Goal: Use online tool/utility

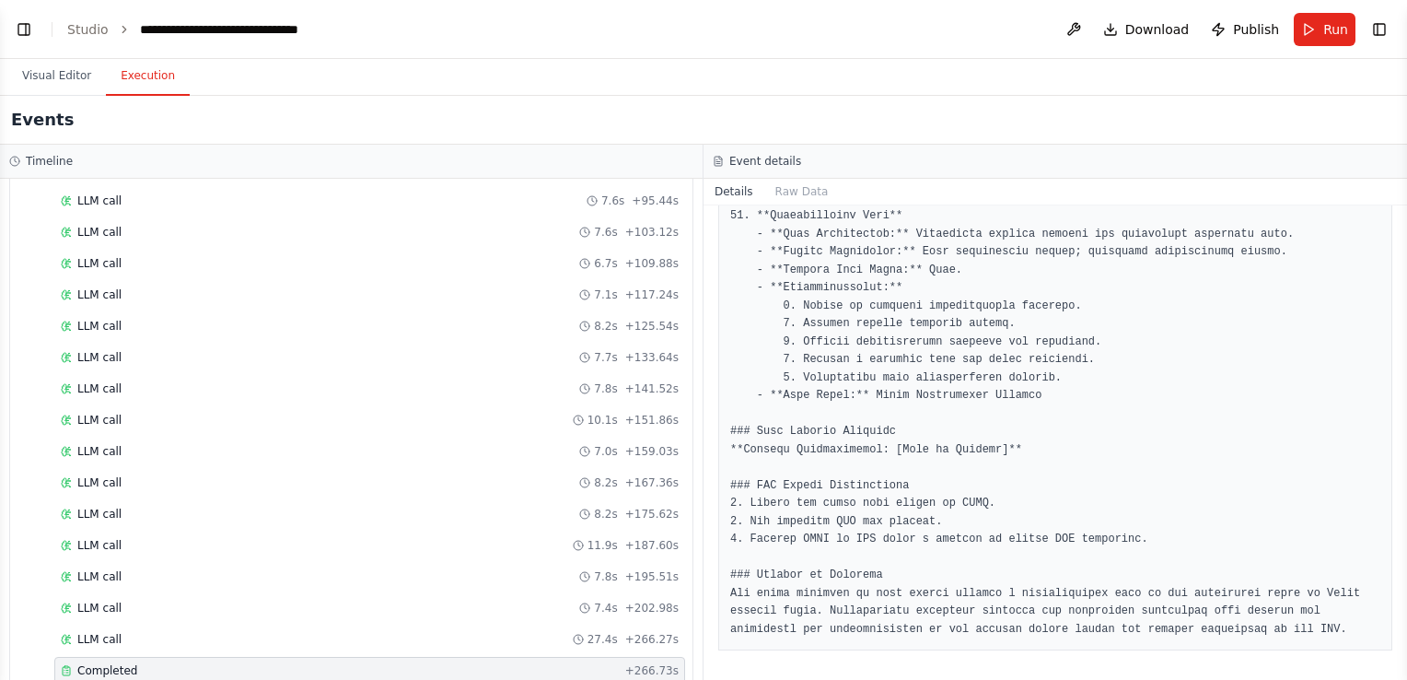
scroll to position [13482, 0]
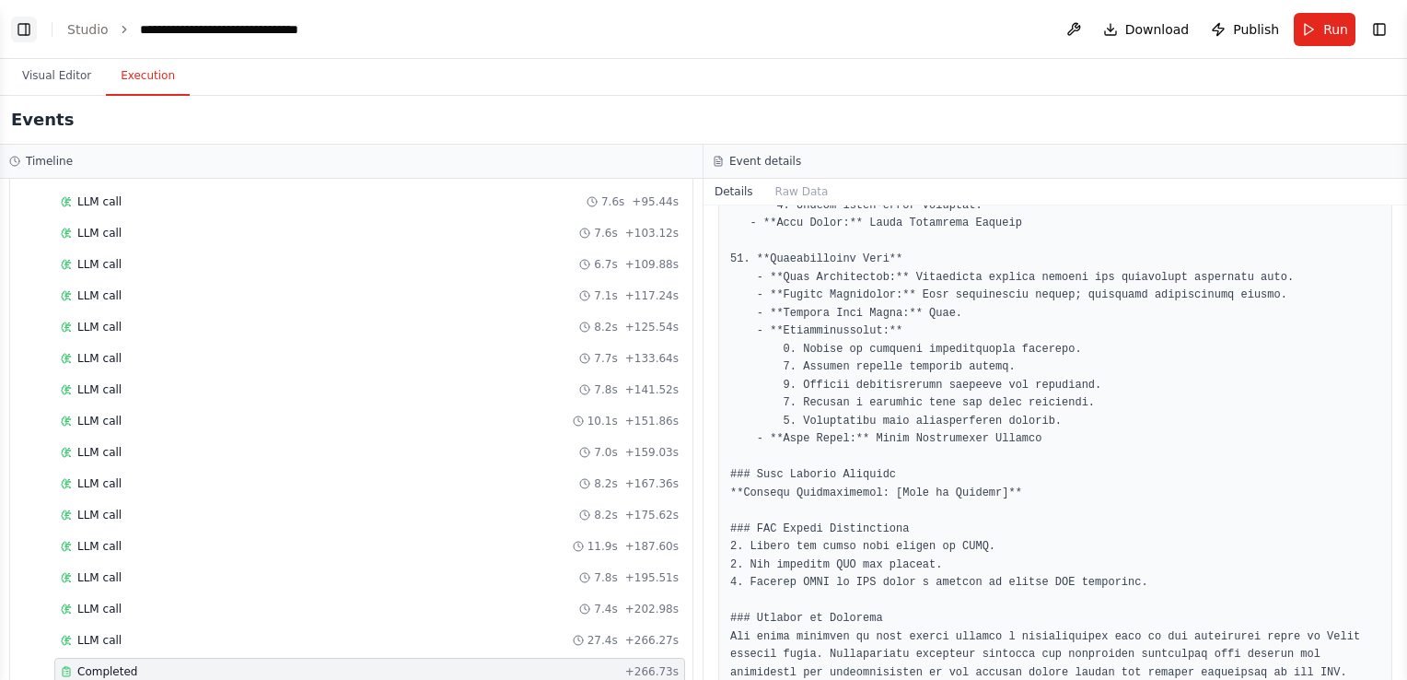
click at [26, 27] on button "Toggle Left Sidebar" at bounding box center [24, 30] width 26 height 26
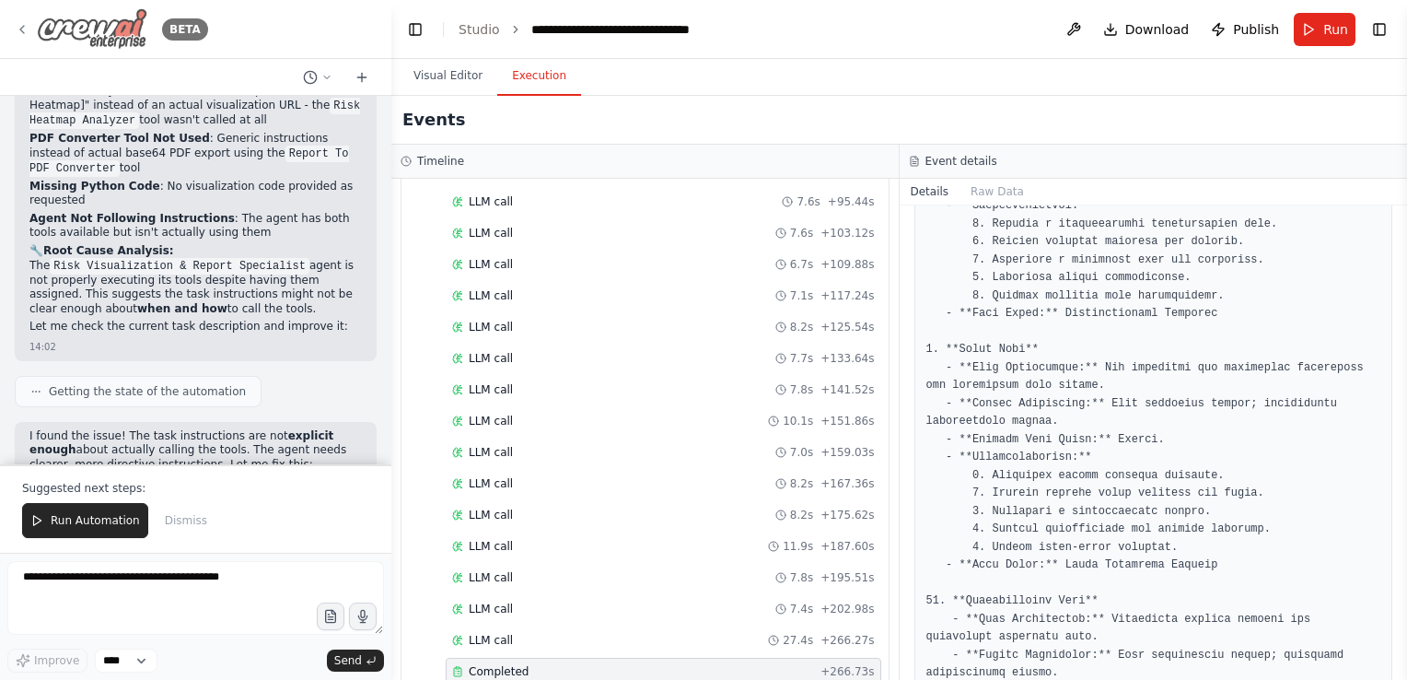
click at [16, 29] on icon at bounding box center [22, 29] width 15 height 15
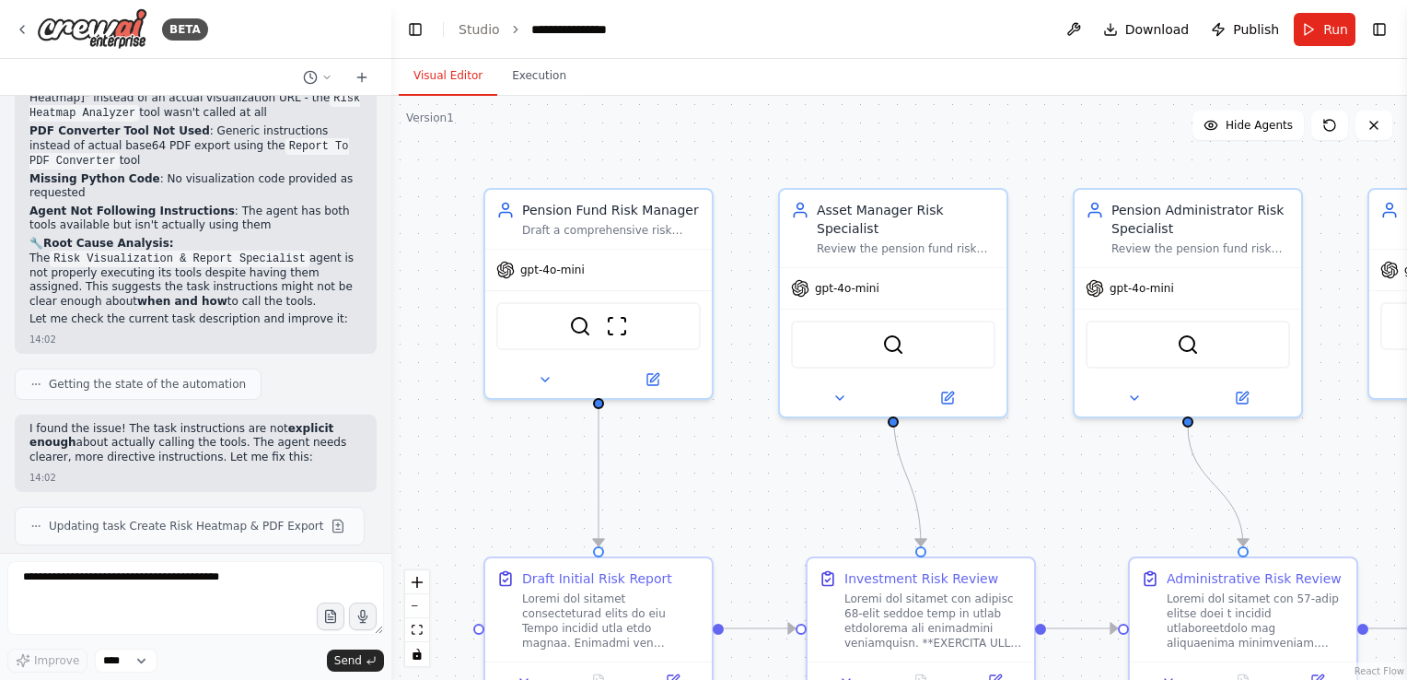
scroll to position [13527, 0]
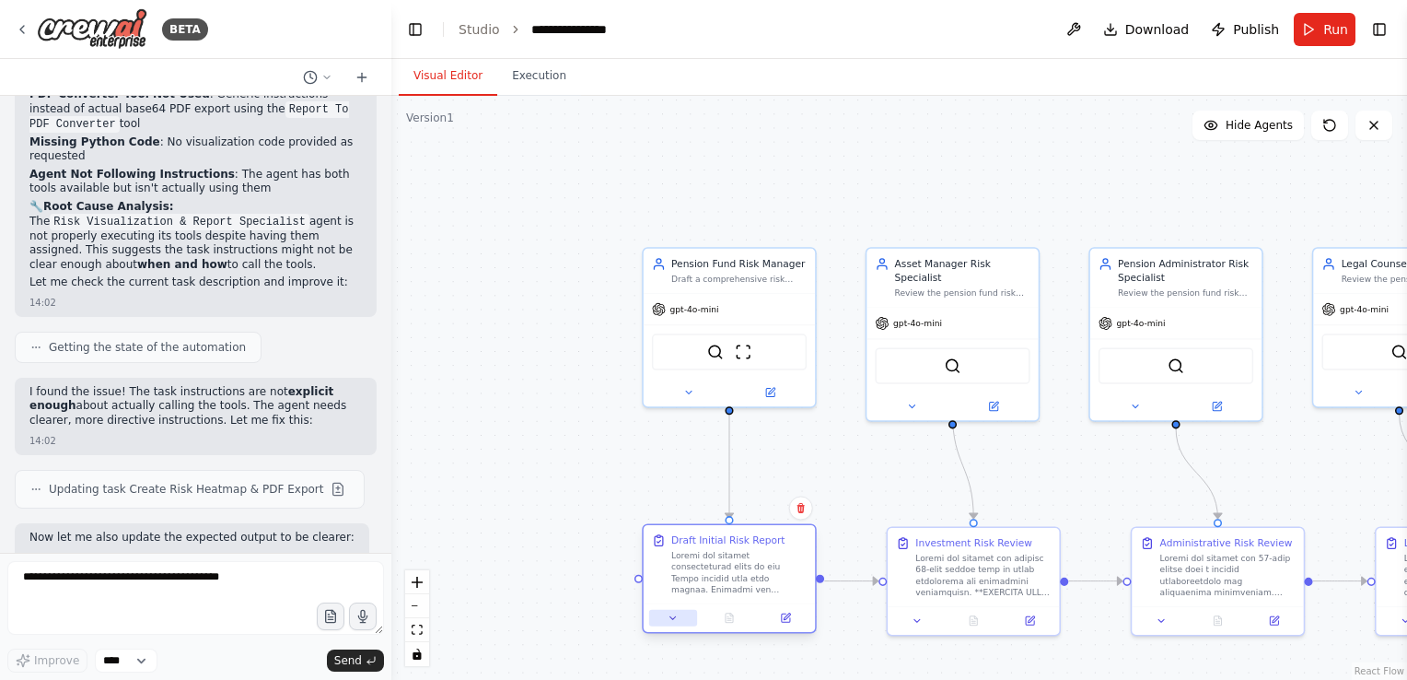
click at [673, 620] on icon at bounding box center [673, 617] width 11 height 11
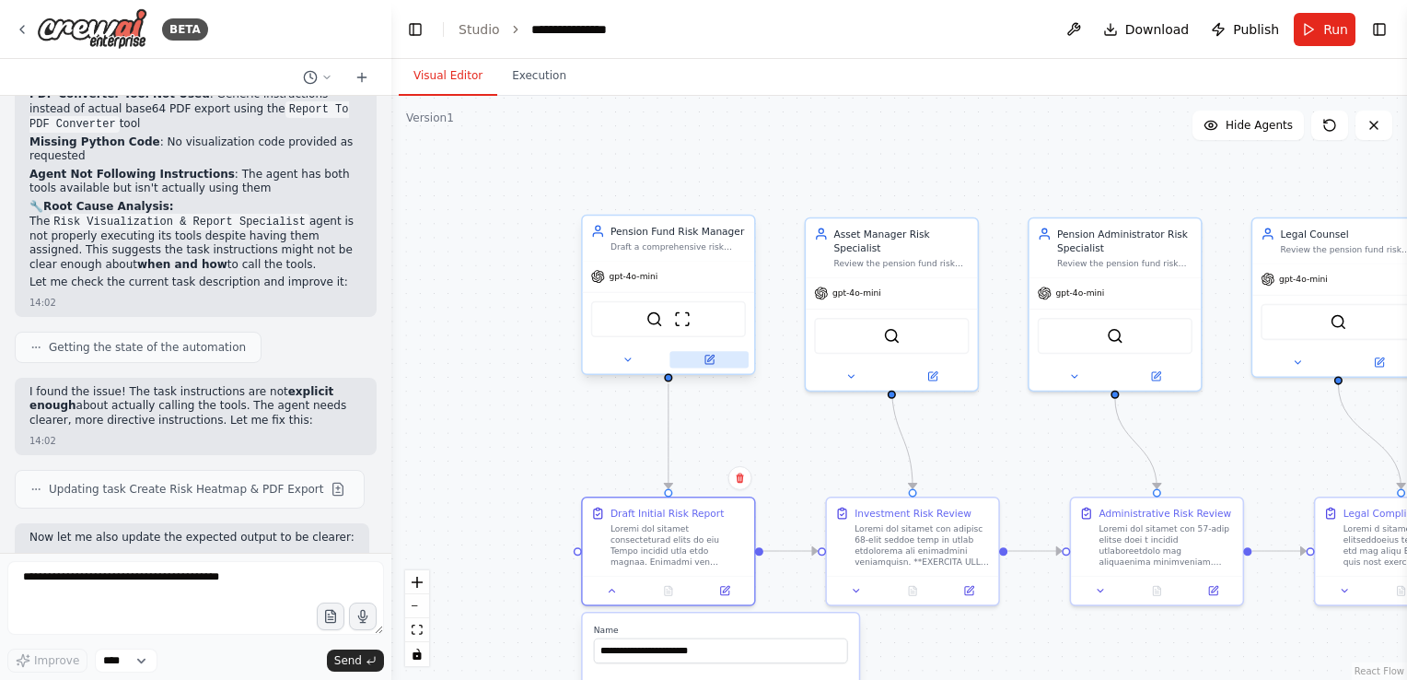
click at [708, 360] on icon at bounding box center [709, 359] width 8 height 8
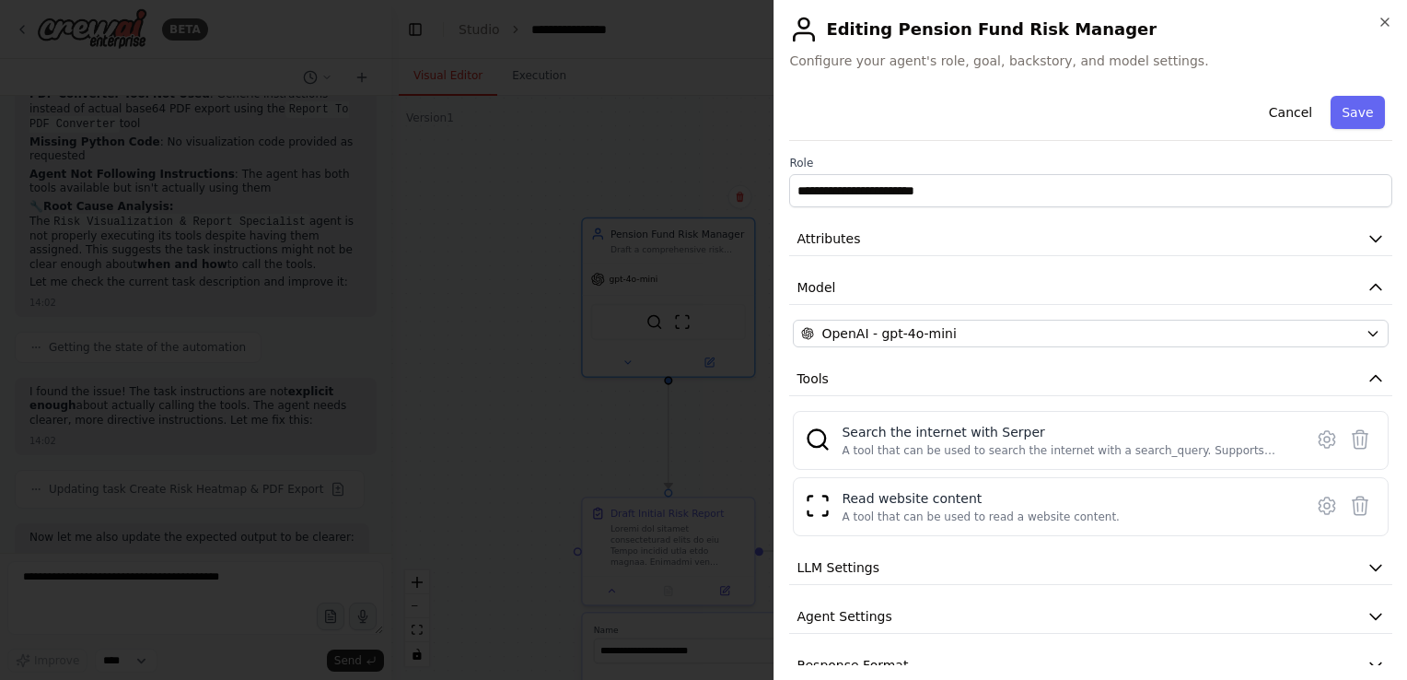
scroll to position [29, 0]
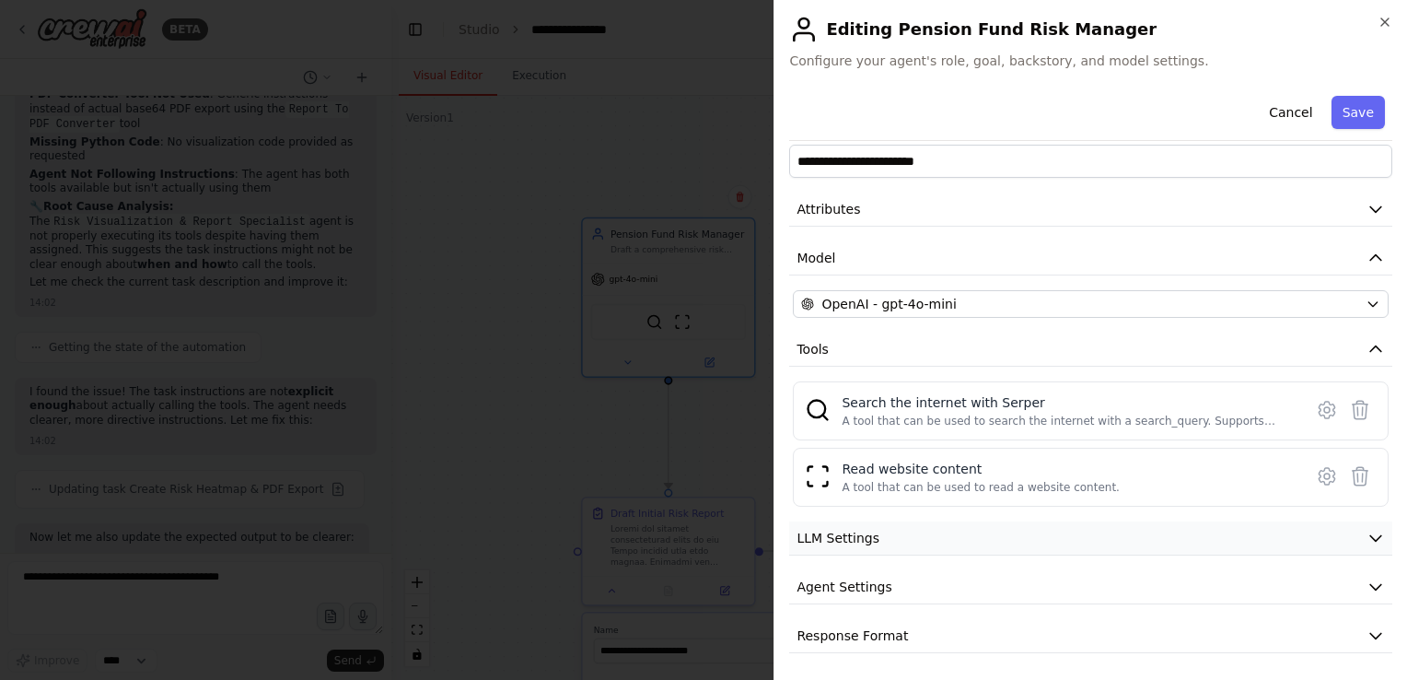
click at [1370, 538] on icon "button" at bounding box center [1375, 539] width 11 height 6
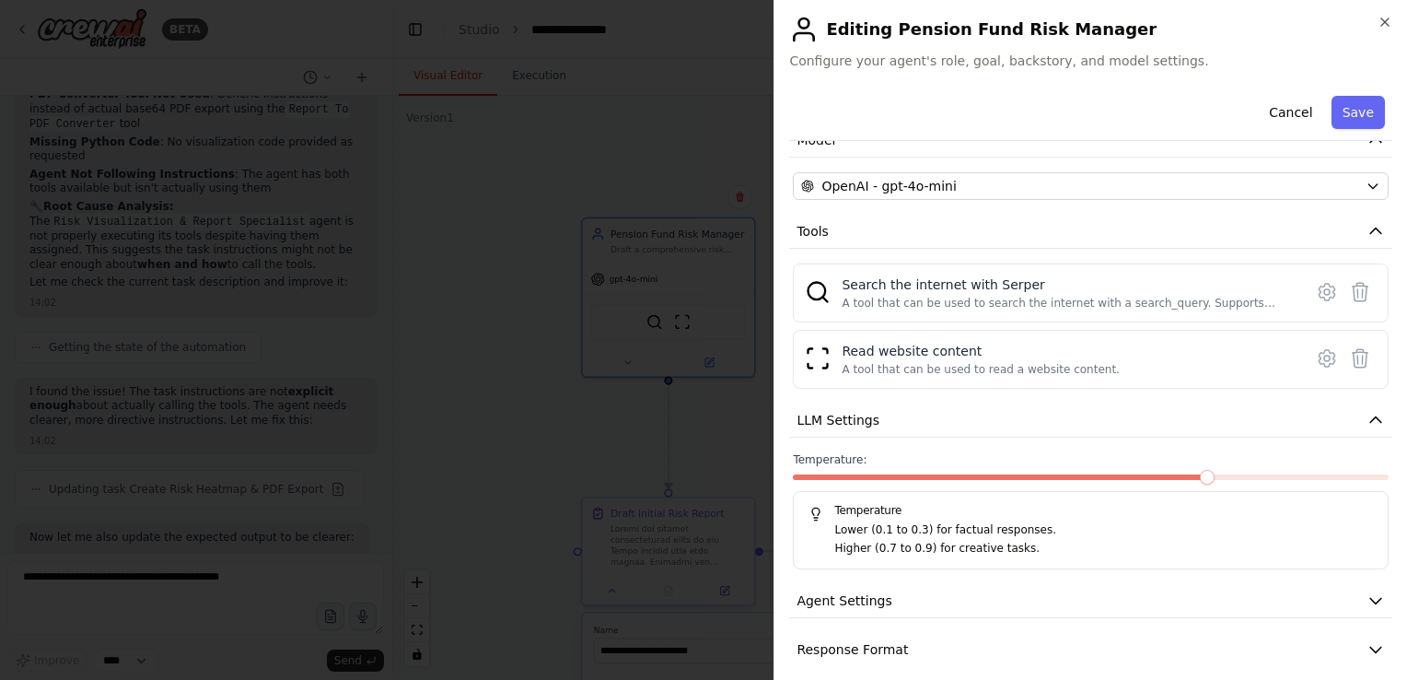
scroll to position [160, 0]
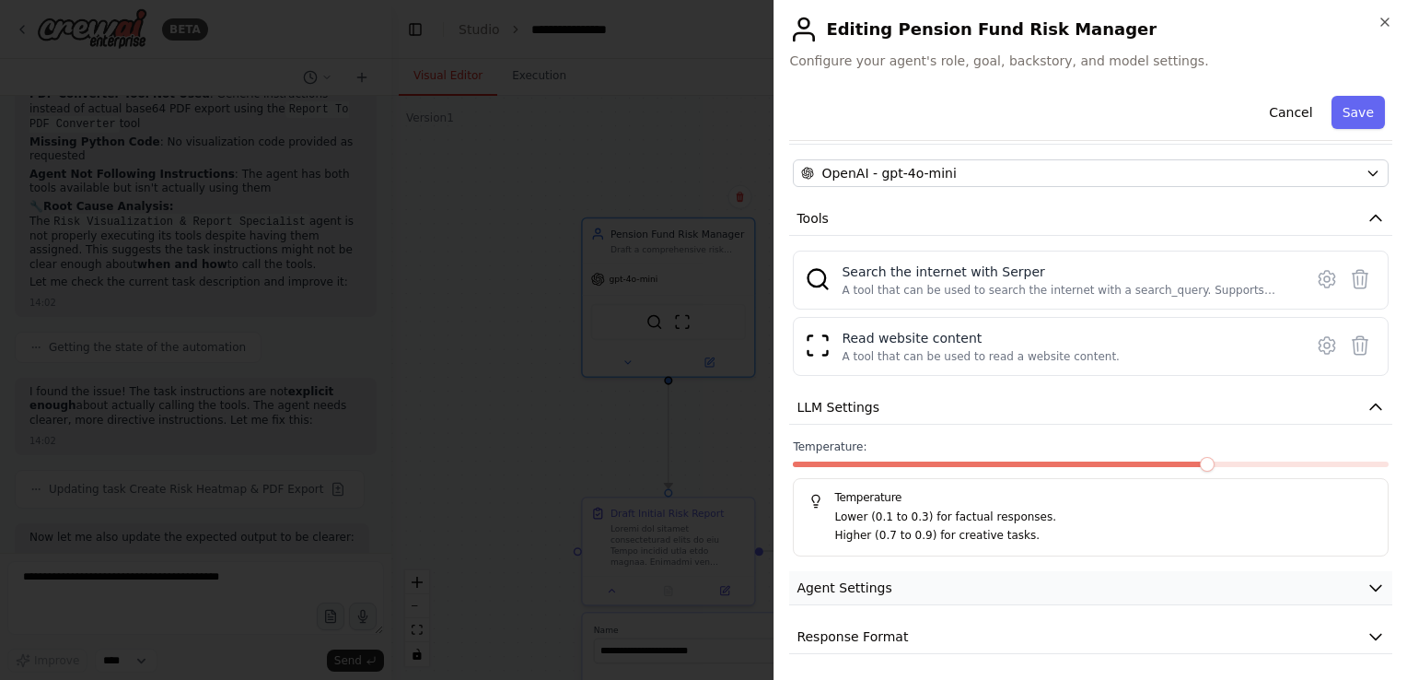
click at [1370, 588] on icon "button" at bounding box center [1375, 589] width 11 height 6
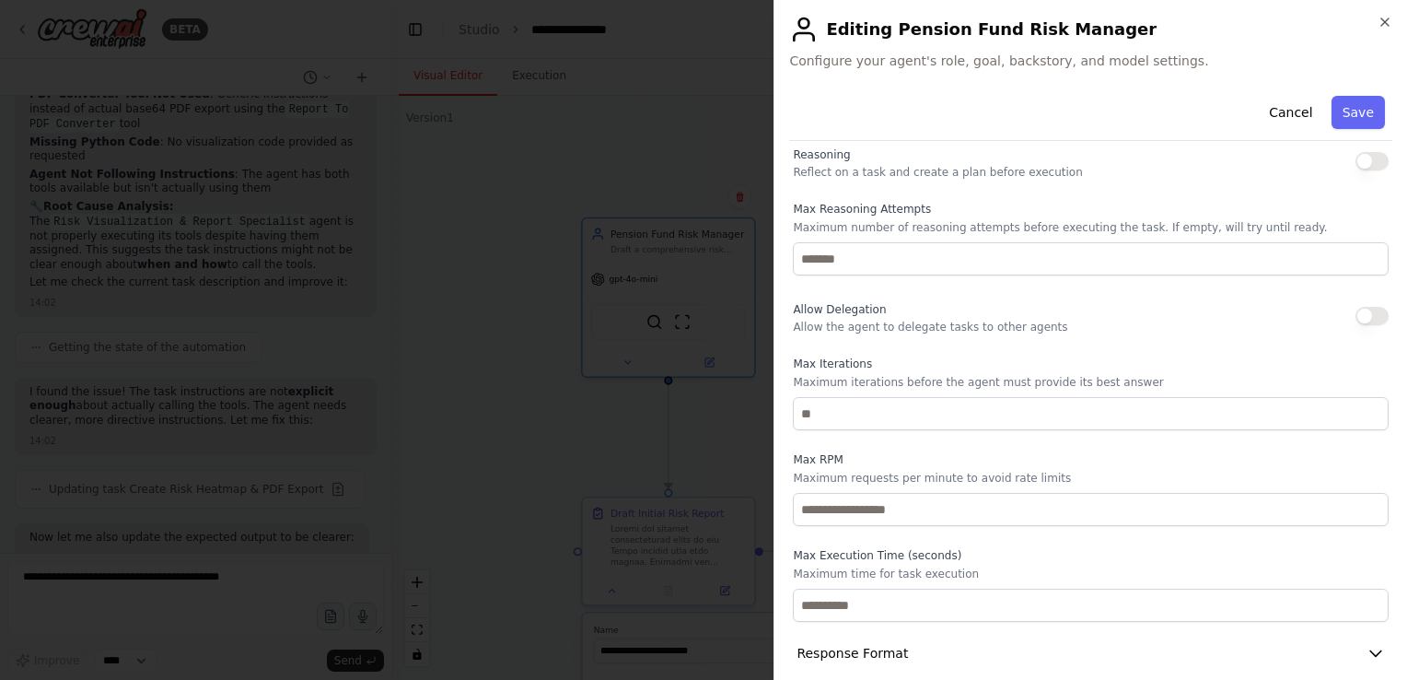
scroll to position [654, 0]
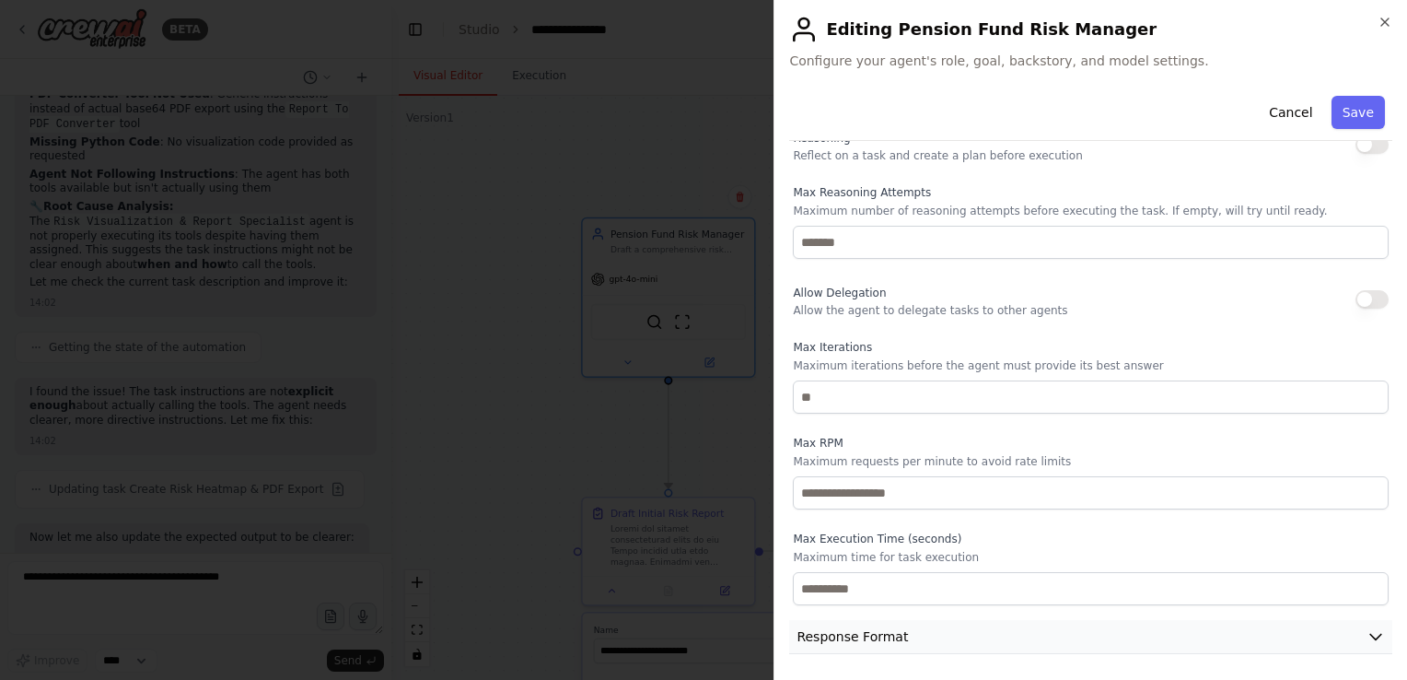
click at [1367, 629] on icon "button" at bounding box center [1376, 636] width 18 height 18
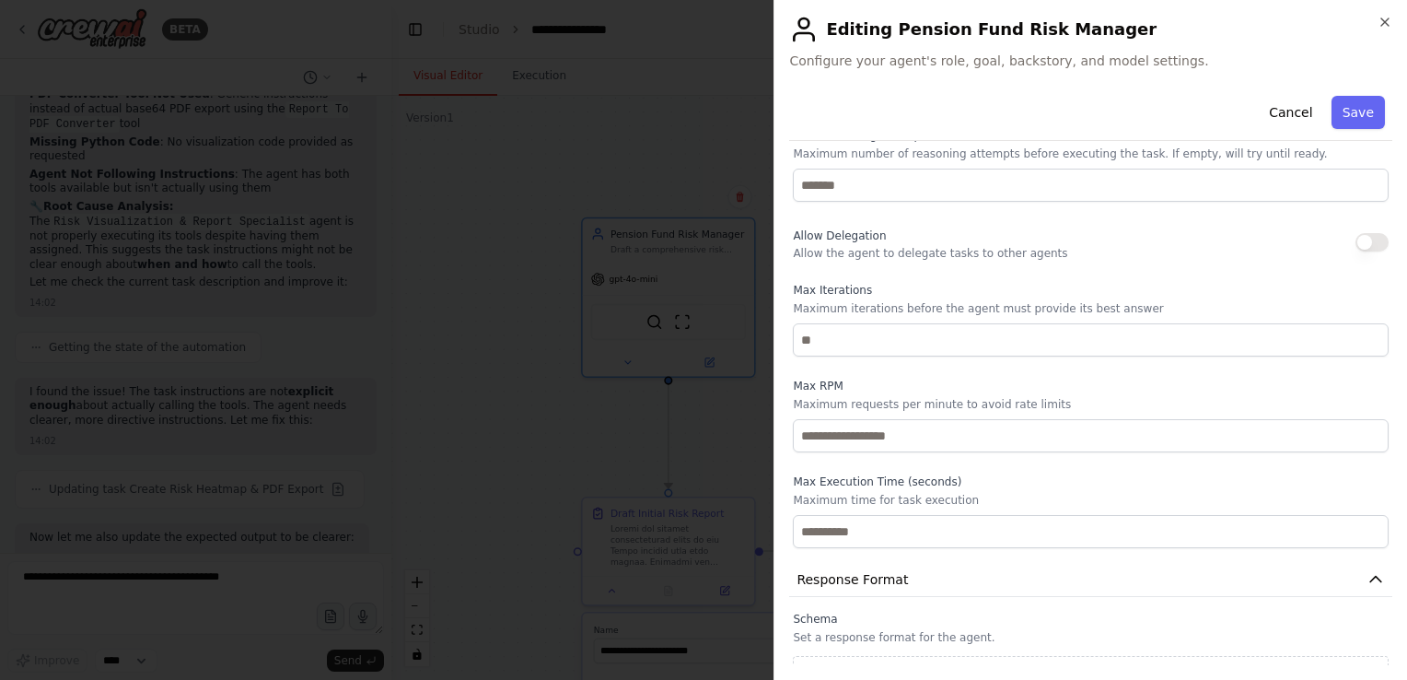
scroll to position [740, 0]
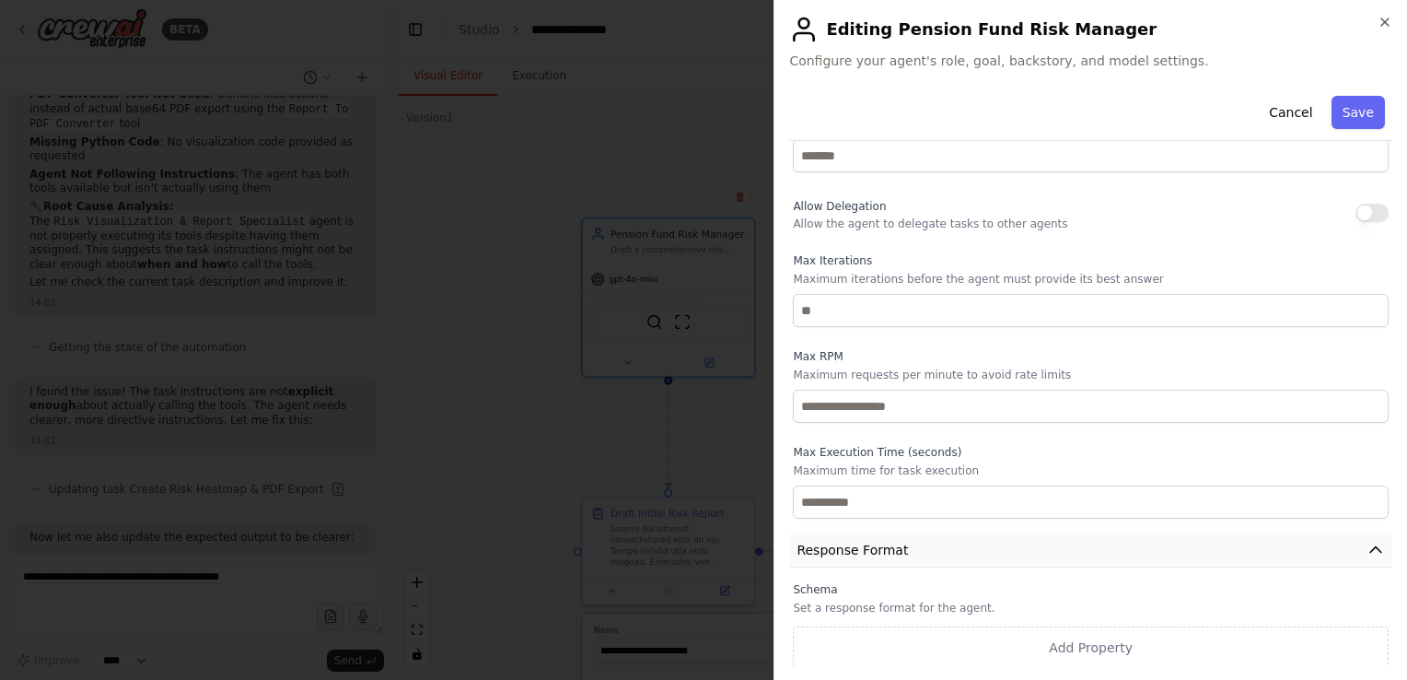
click at [1367, 542] on icon "button" at bounding box center [1376, 550] width 18 height 18
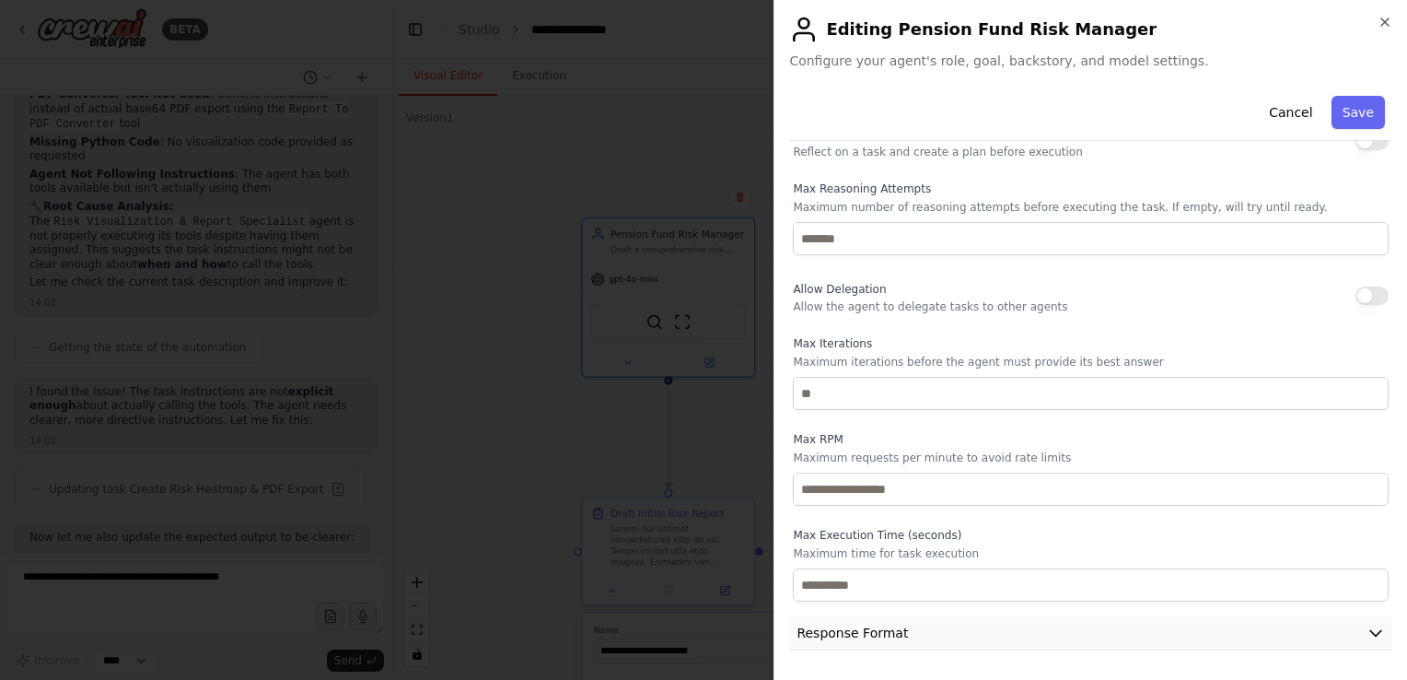
scroll to position [654, 0]
click at [1281, 111] on button "Cancel" at bounding box center [1290, 112] width 65 height 33
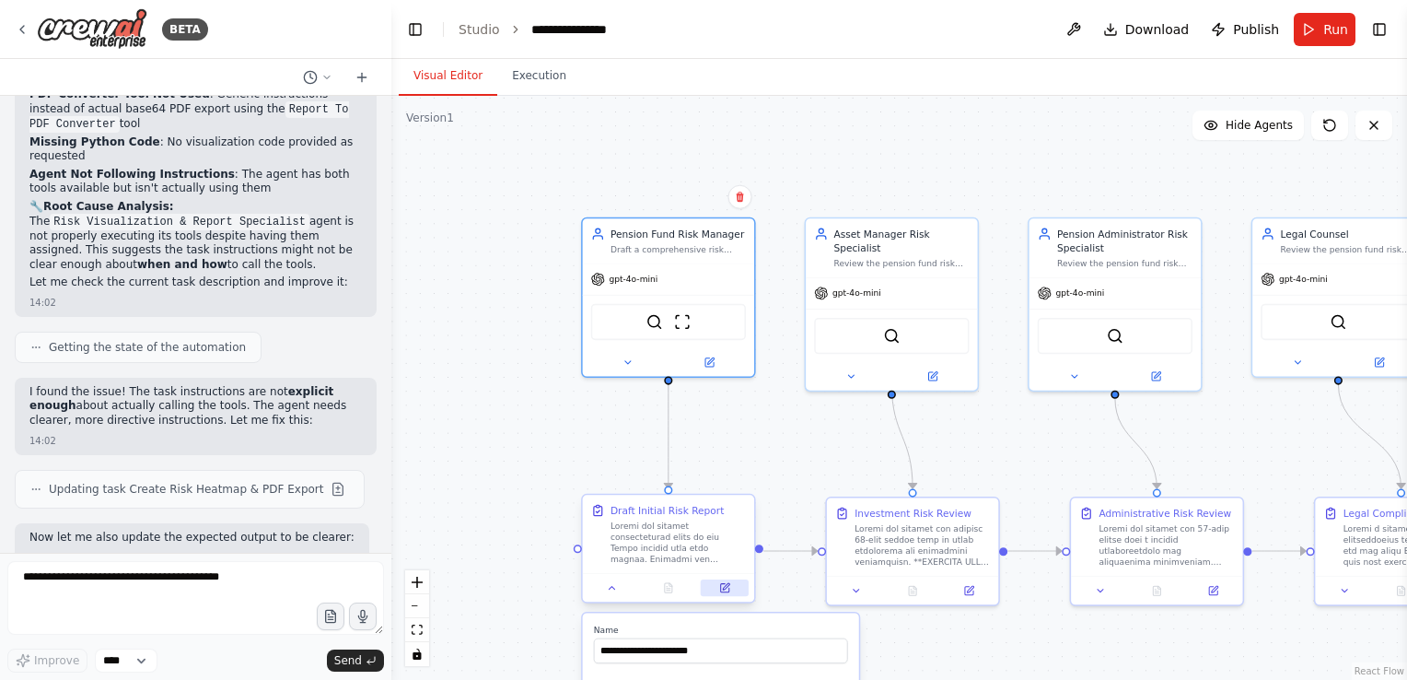
click at [721, 588] on icon at bounding box center [724, 588] width 8 height 8
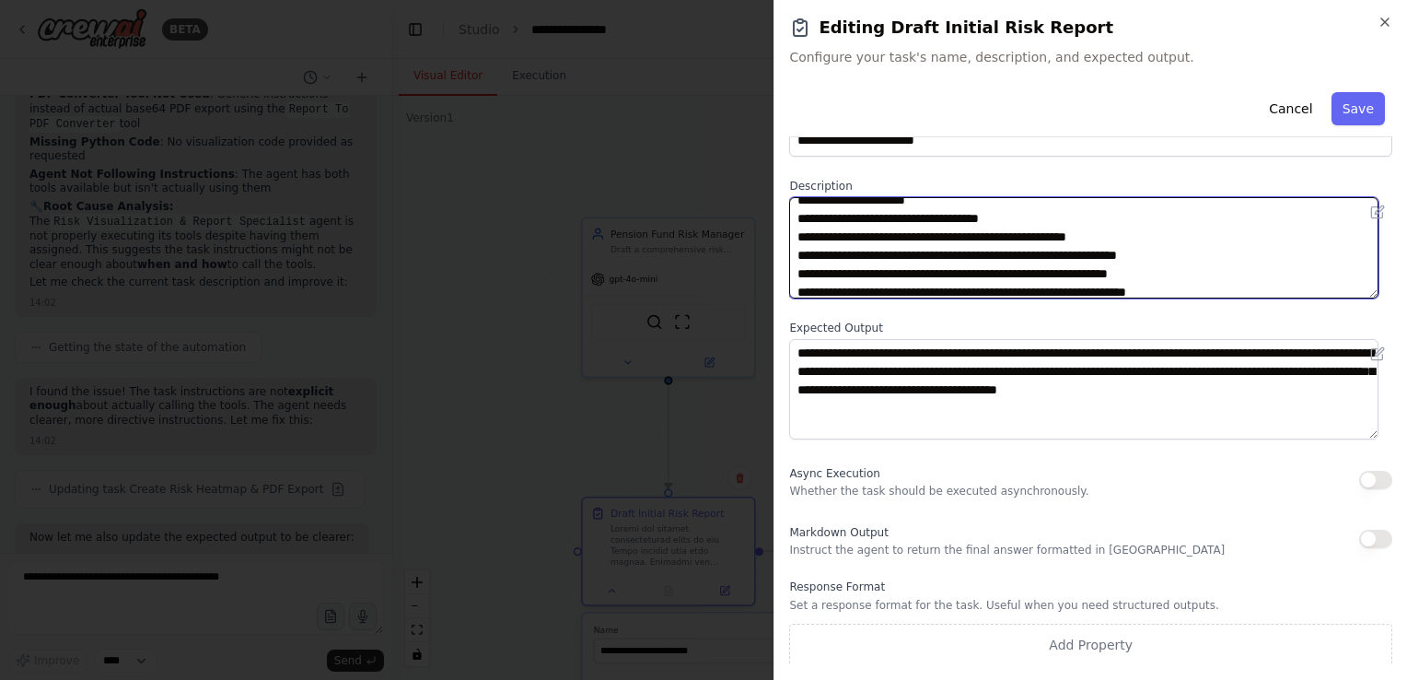
scroll to position [129, 0]
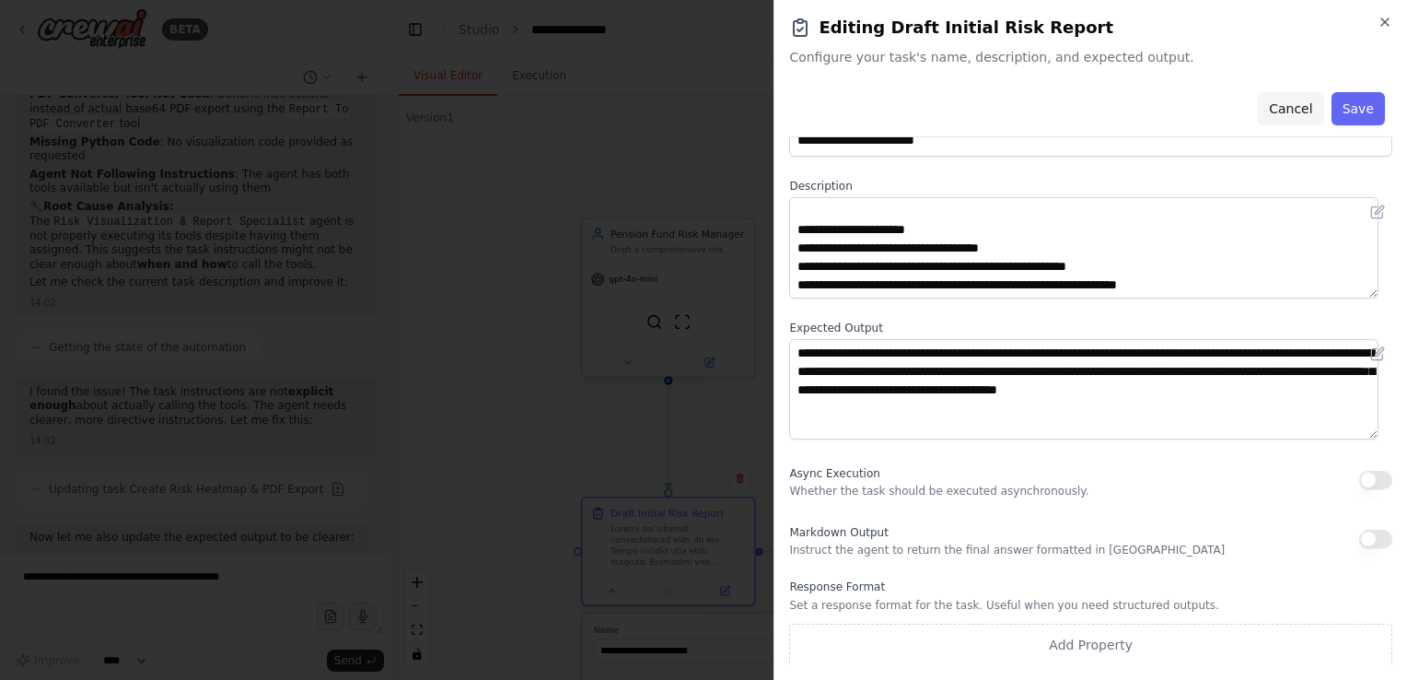
click at [1299, 105] on button "Cancel" at bounding box center [1290, 108] width 65 height 33
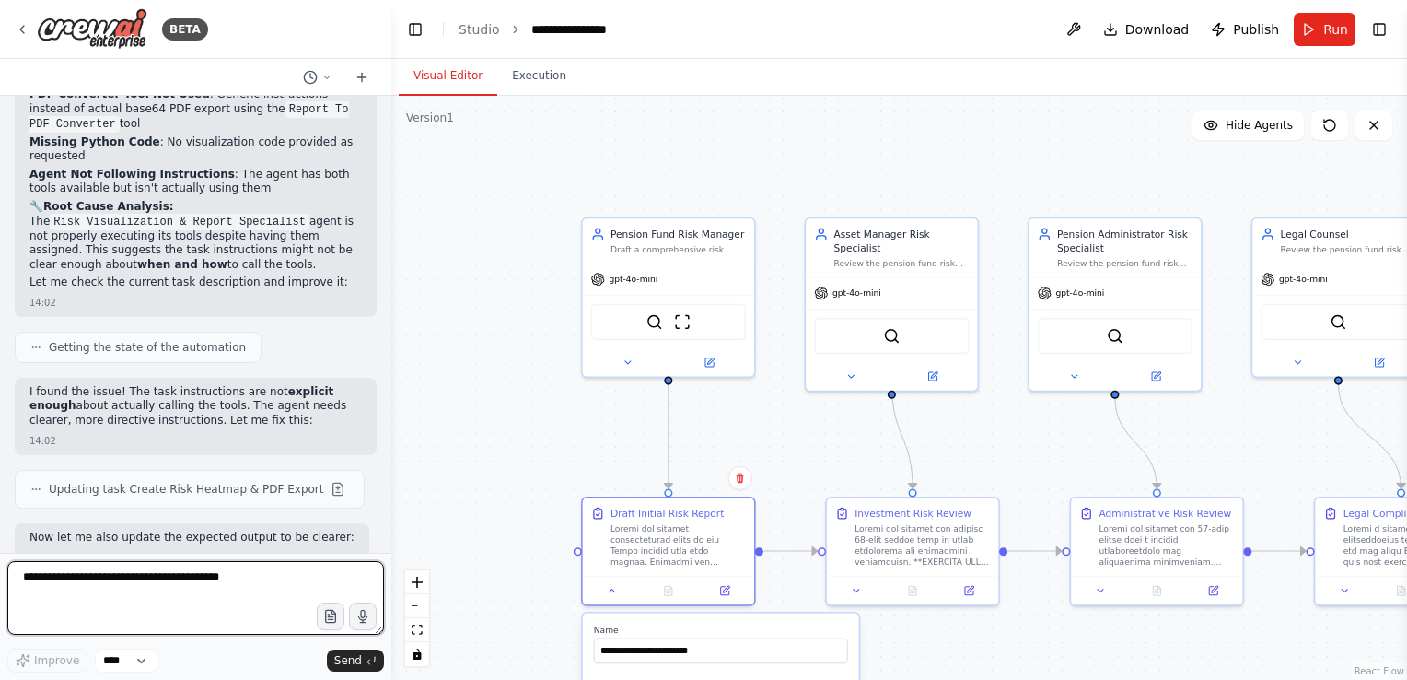
click at [127, 584] on textarea at bounding box center [195, 598] width 377 height 74
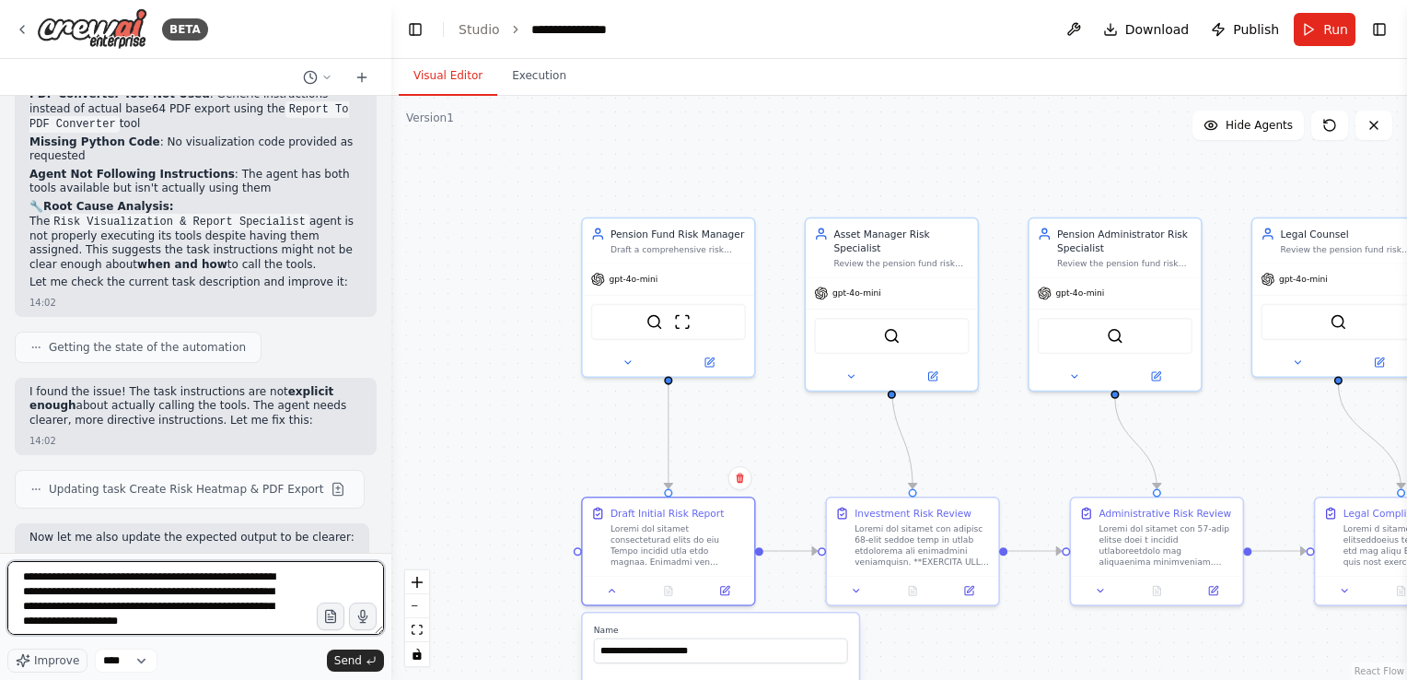
type textarea "**********"
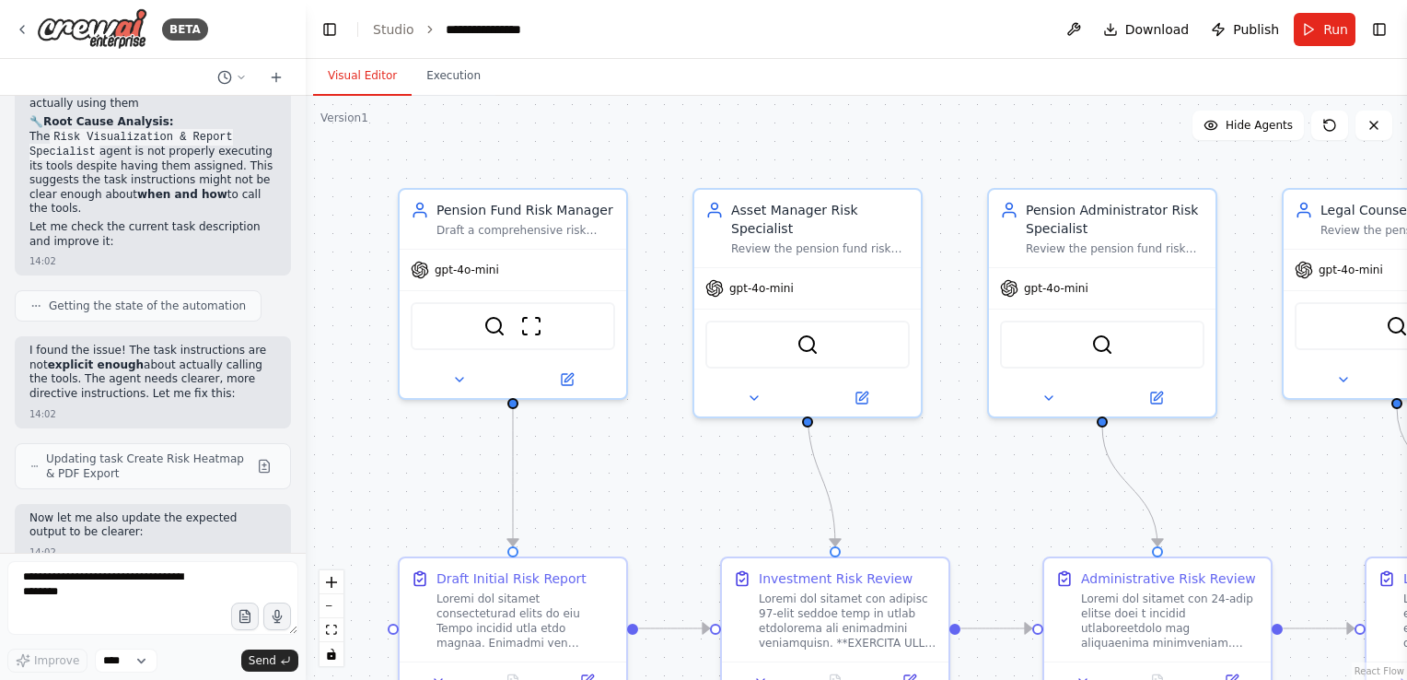
scroll to position [16139, 0]
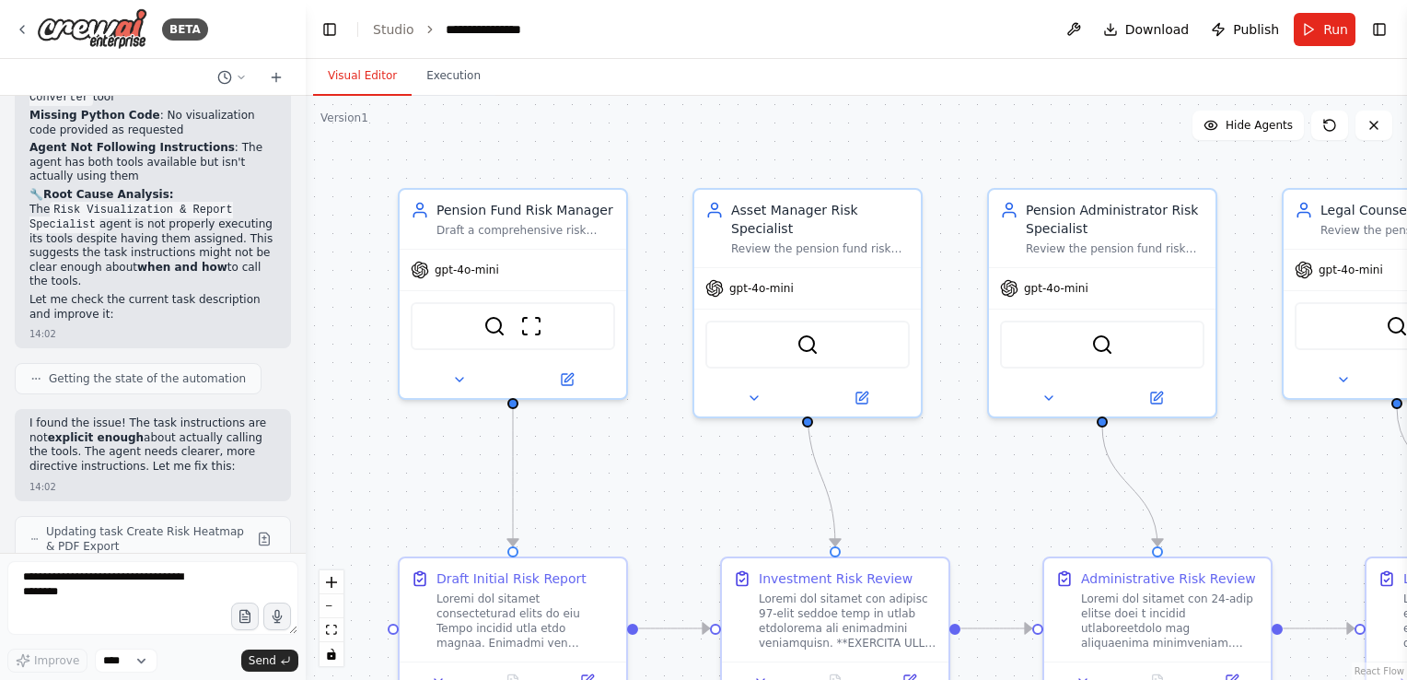
drag, startPoint x: 387, startPoint y: 389, endPoint x: 306, endPoint y: 379, distance: 81.6
click at [306, 379] on div "BETA I would like to make a risk report for a Dutch Pension fund. This report s…" at bounding box center [703, 340] width 1407 height 680
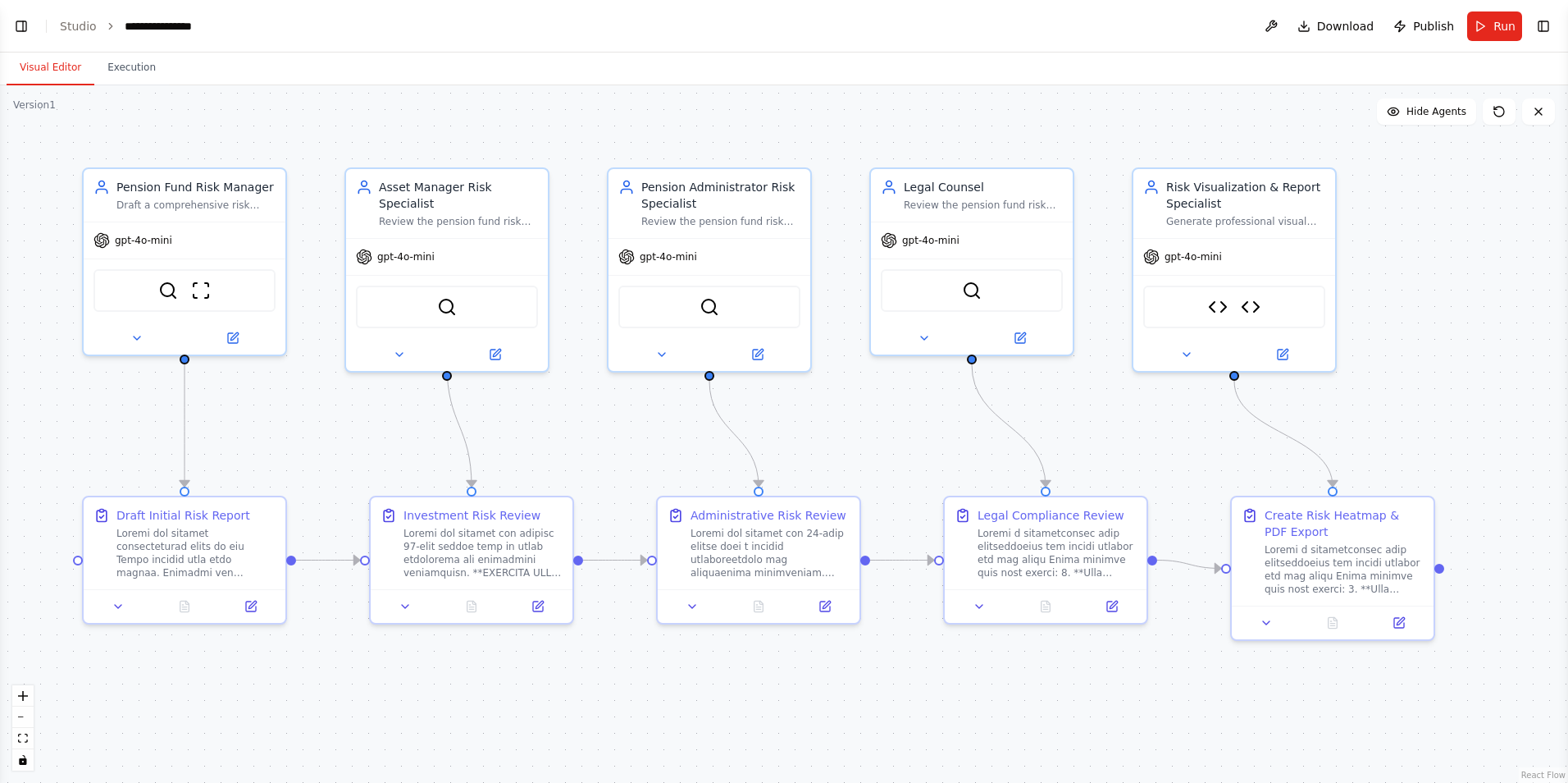
scroll to position [14291, 0]
